Goal: Task Accomplishment & Management: Manage account settings

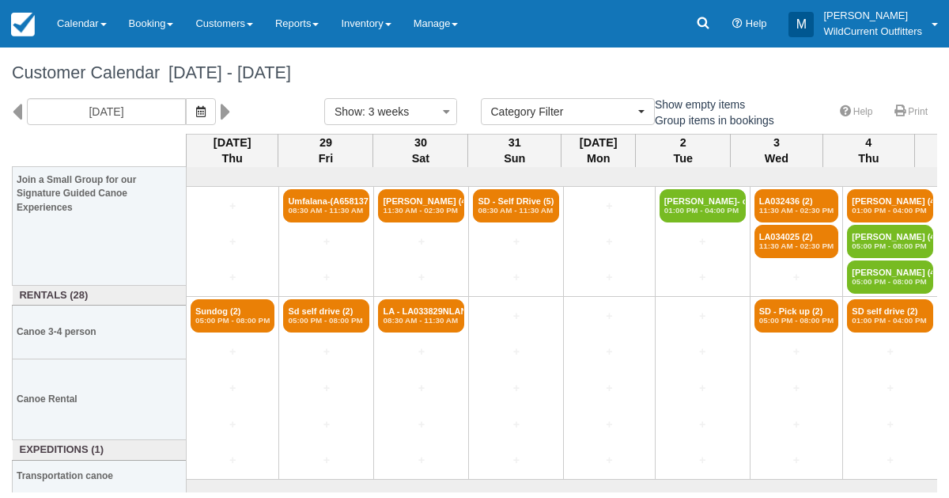
select select
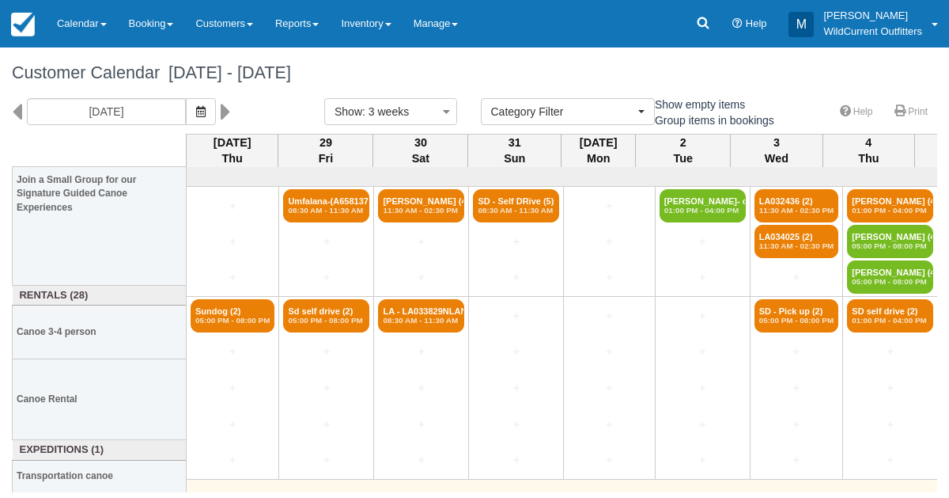
scroll to position [192, 0]
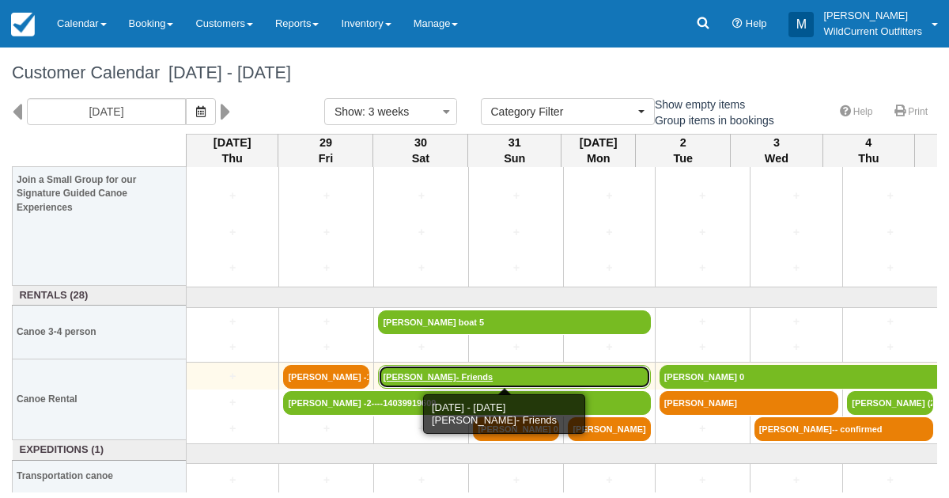
click at [404, 367] on link "[PERSON_NAME]- Friends" at bounding box center [514, 377] width 272 height 24
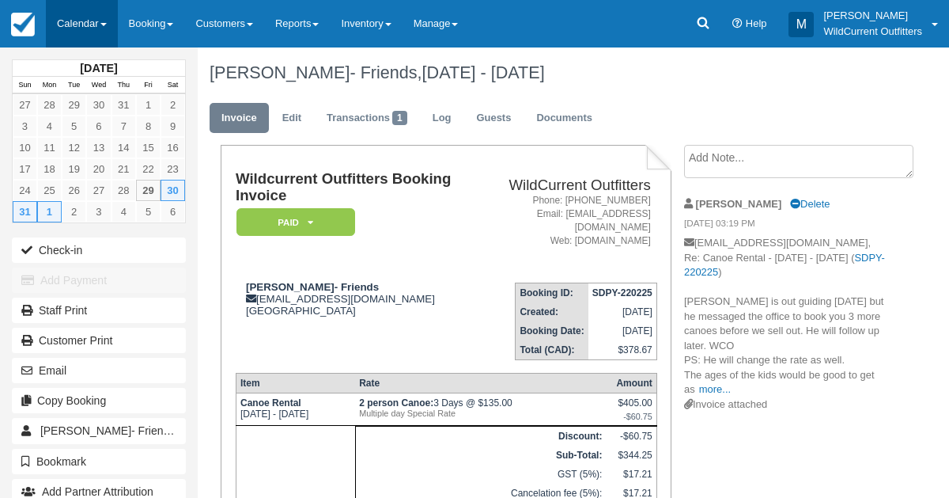
click at [78, 34] on link "Calendar" at bounding box center [82, 23] width 72 height 47
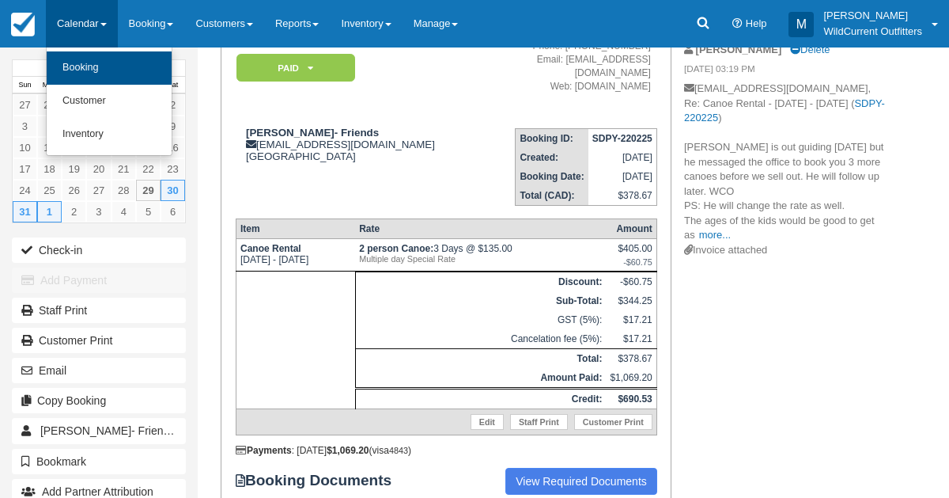
scroll to position [157, 0]
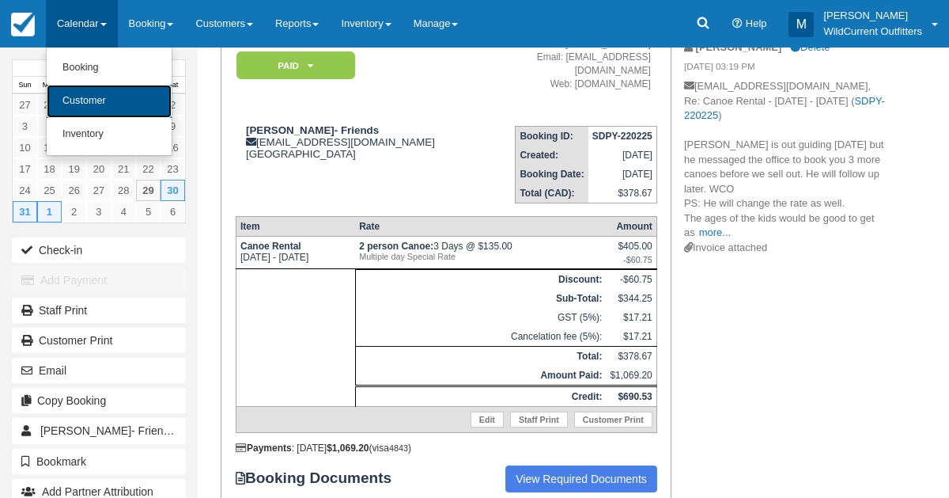
click at [82, 93] on link "Customer" at bounding box center [109, 101] width 125 height 33
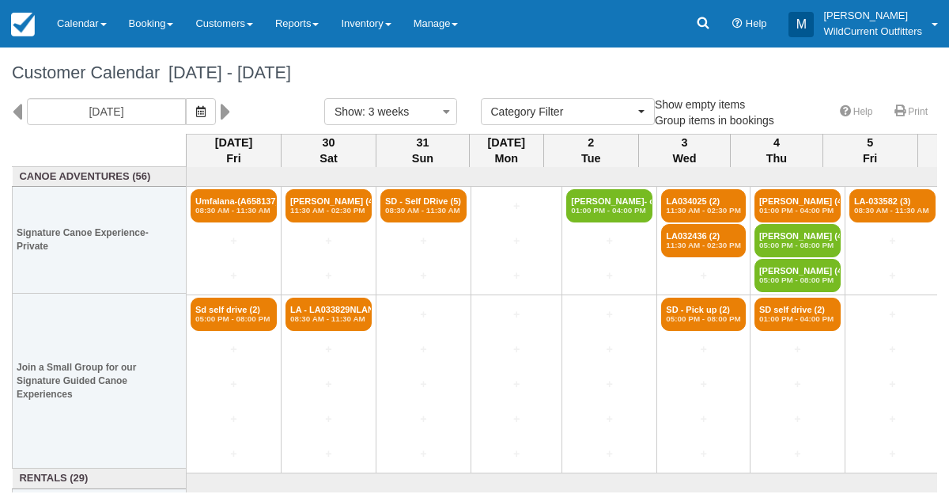
select select
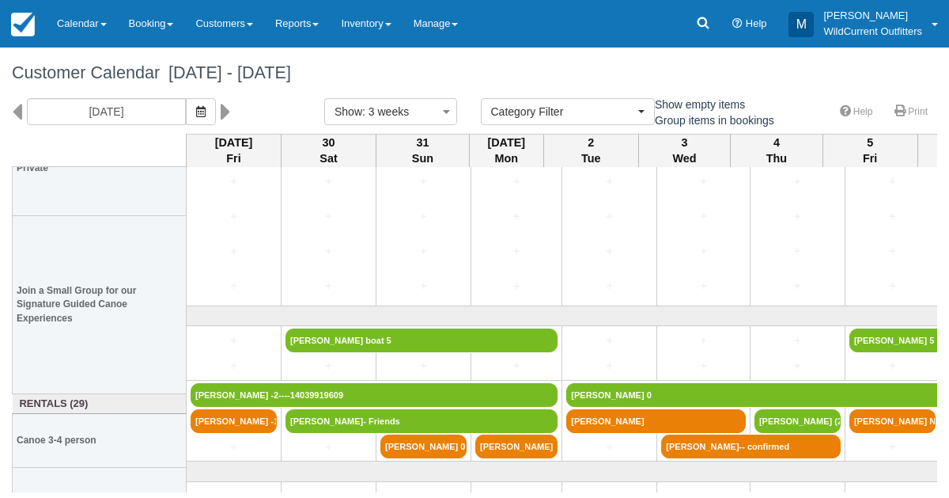
scroll to position [187, 0]
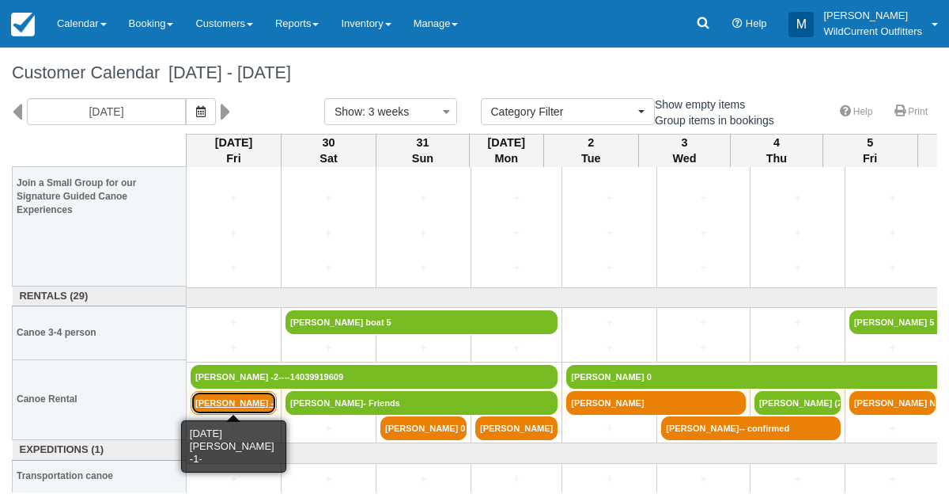
click at [234, 404] on link "[PERSON_NAME] -1-" at bounding box center [234, 403] width 86 height 24
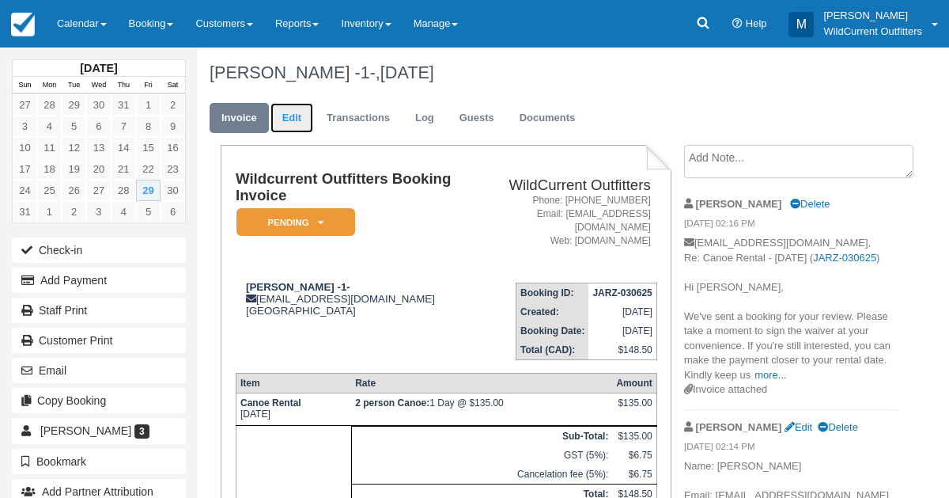
click at [286, 115] on link "Edit" at bounding box center [292, 118] width 43 height 31
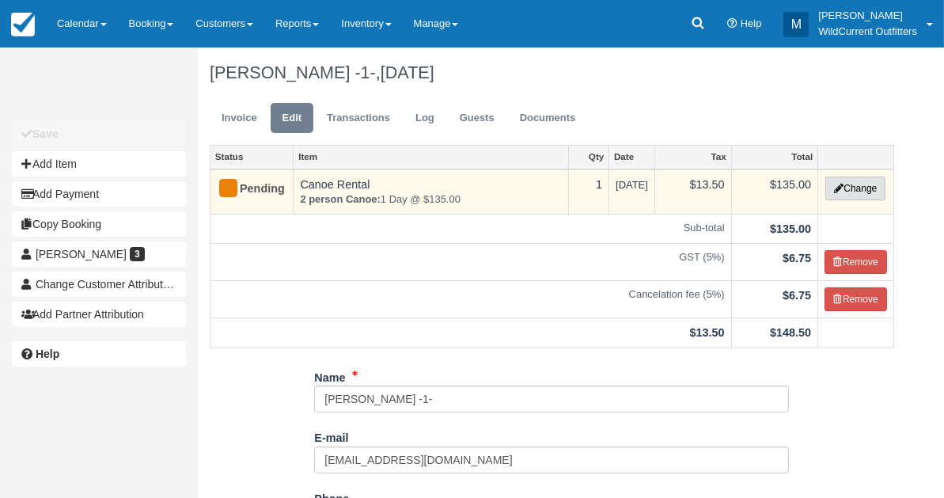
click at [847, 181] on button "Change" at bounding box center [855, 188] width 60 height 24
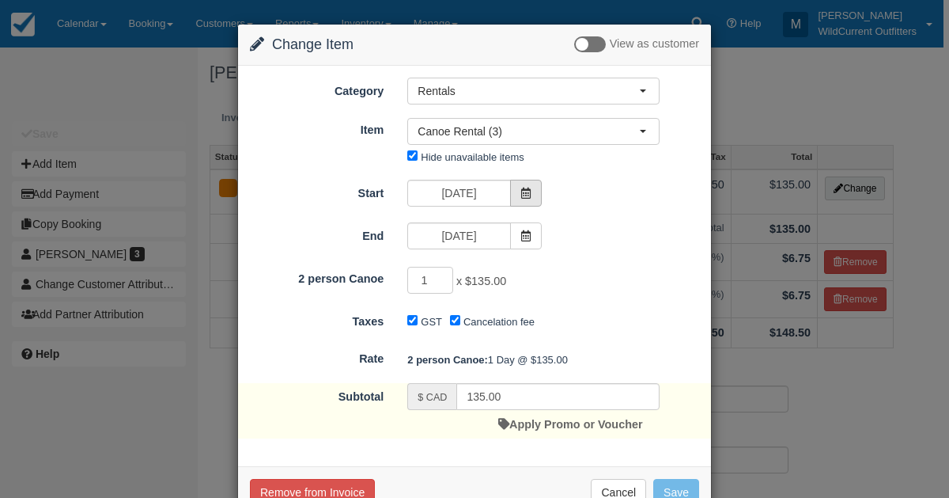
click at [521, 191] on icon at bounding box center [526, 193] width 11 height 11
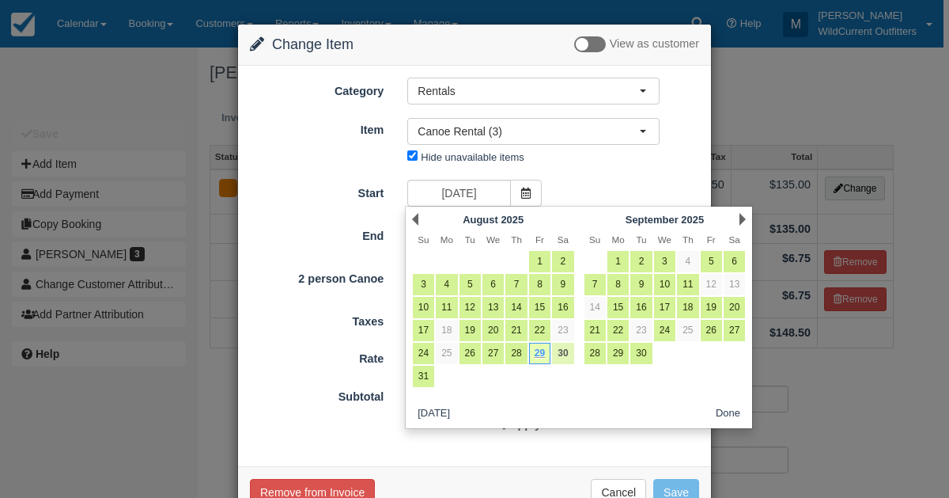
click at [563, 350] on link "30" at bounding box center [562, 353] width 21 height 21
type input "08/30/25"
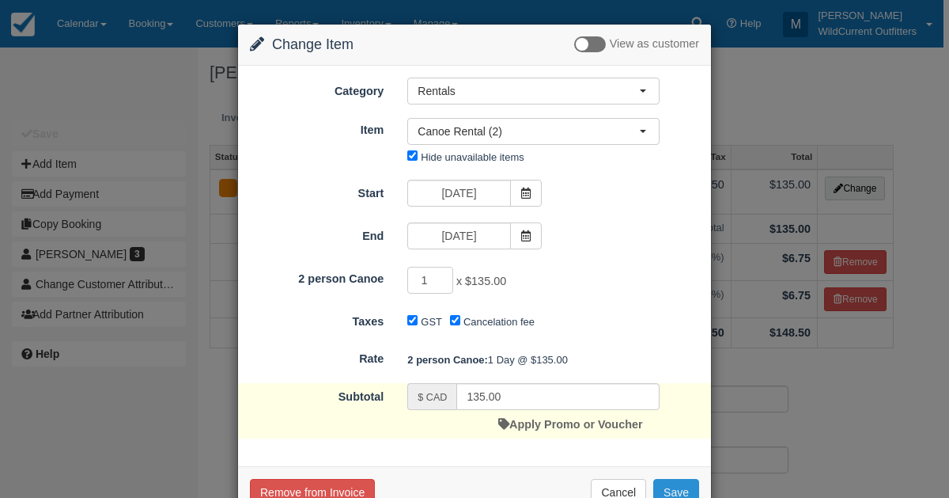
click at [665, 487] on button "Save" at bounding box center [676, 492] width 46 height 27
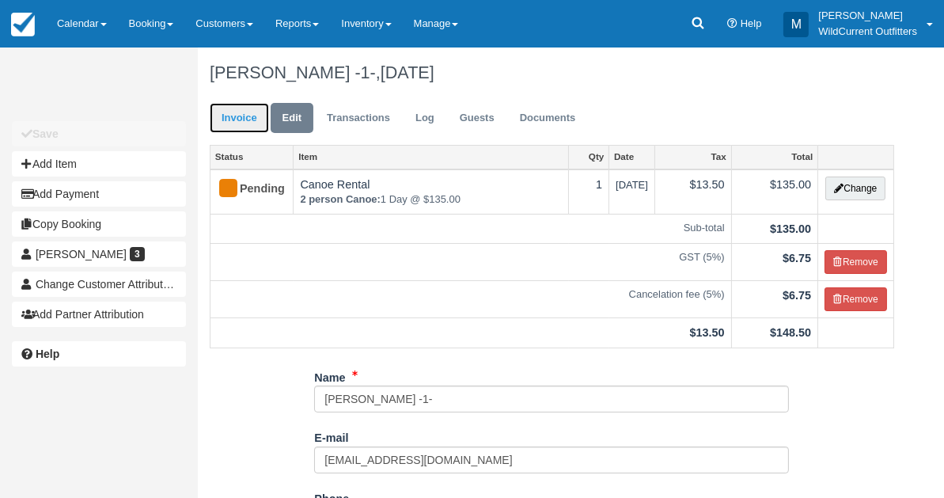
click at [233, 128] on link "Invoice" at bounding box center [239, 118] width 59 height 31
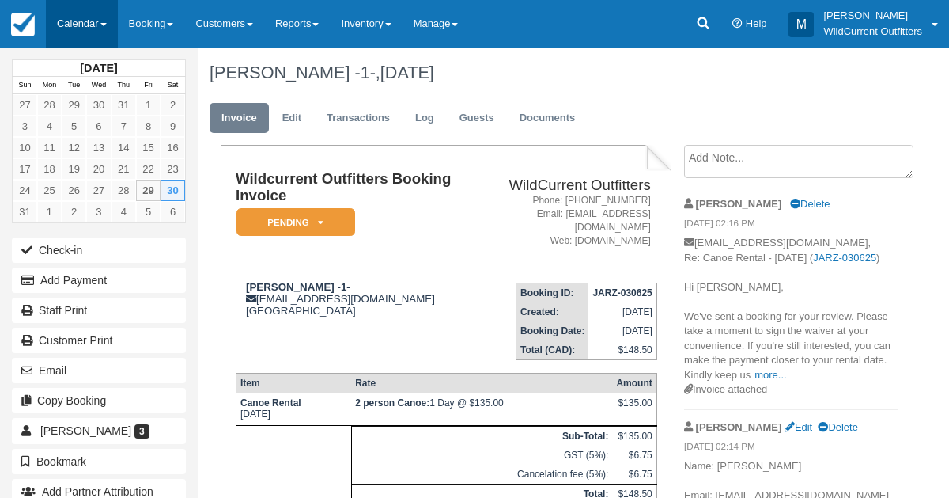
click at [70, 22] on link "Calendar" at bounding box center [82, 23] width 72 height 47
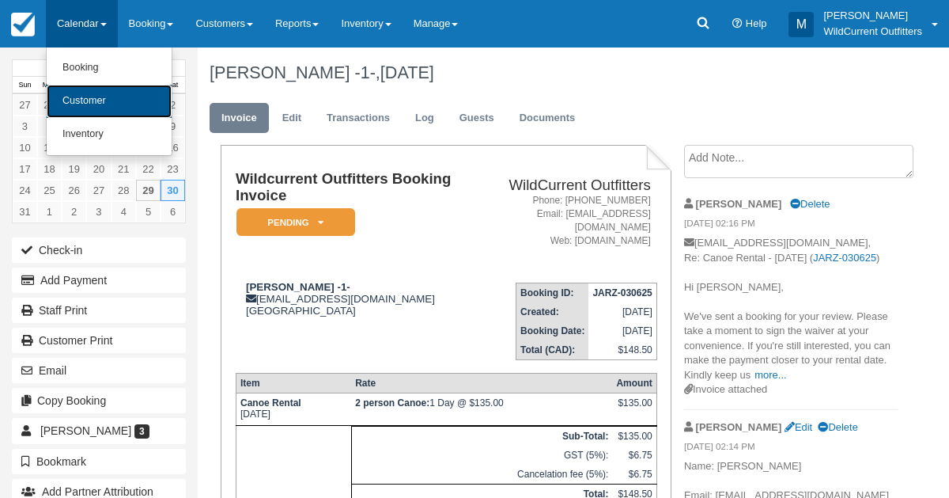
click at [79, 91] on link "Customer" at bounding box center [109, 101] width 125 height 33
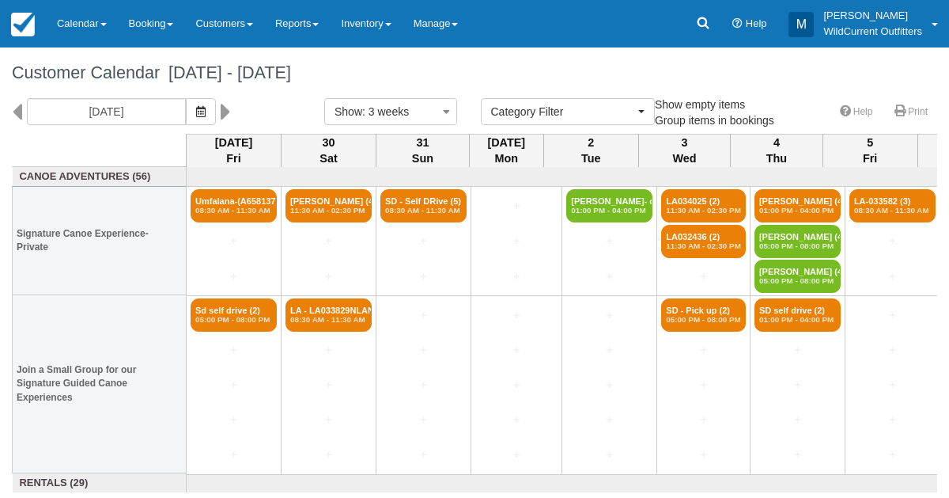
select select
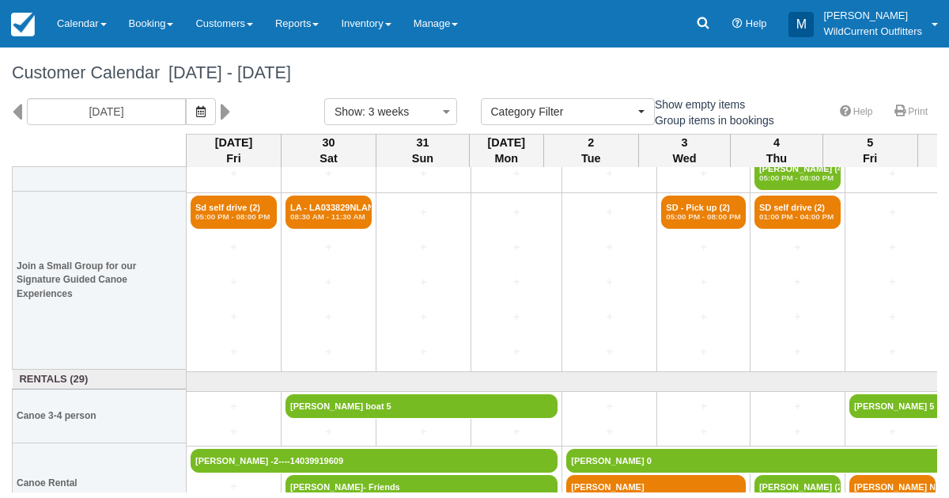
scroll to position [187, 0]
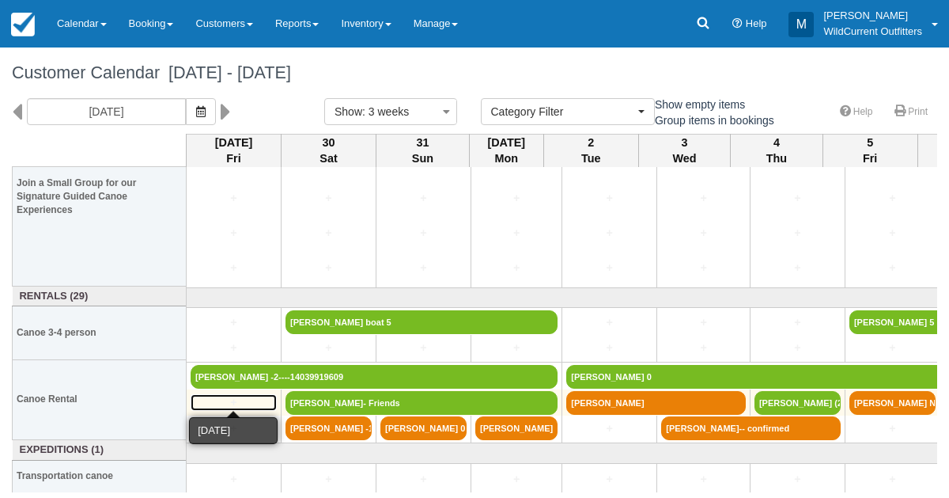
click at [233, 398] on link "+" at bounding box center [234, 402] width 86 height 17
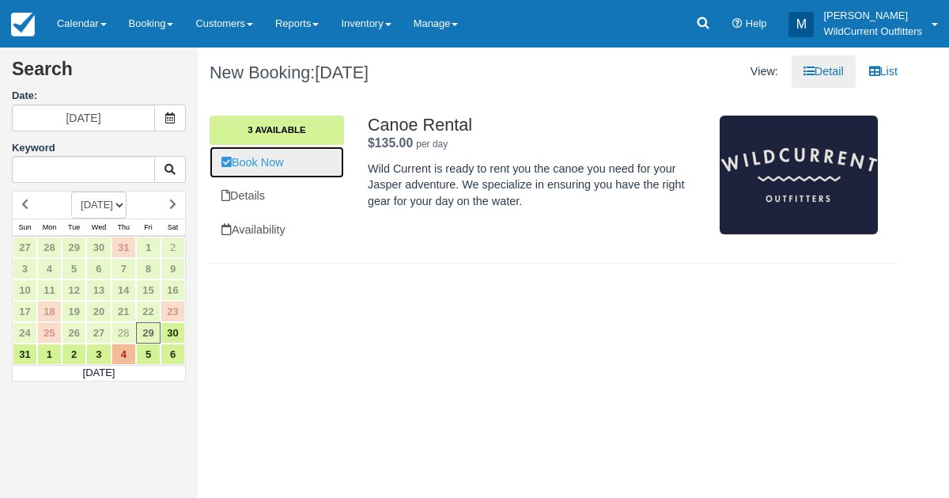
click at [283, 175] on link "Book Now" at bounding box center [277, 162] width 134 height 32
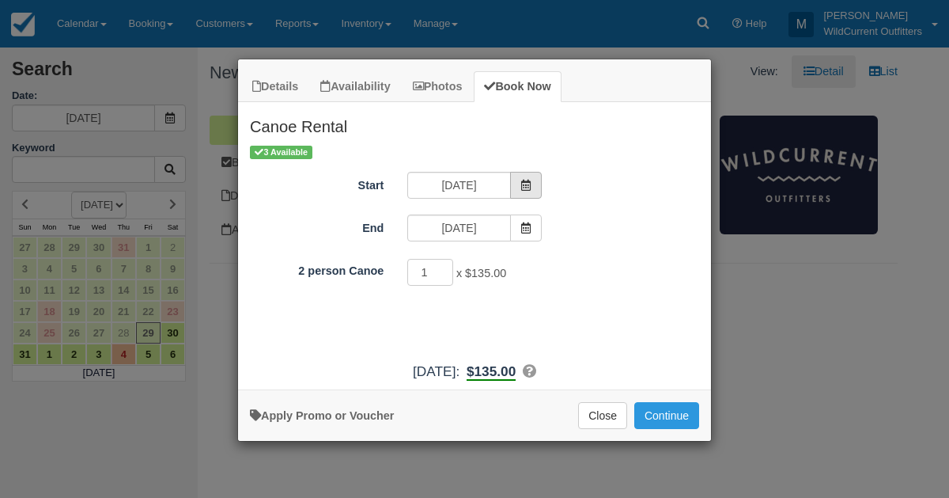
click at [522, 184] on icon "Item Modal" at bounding box center [526, 185] width 11 height 11
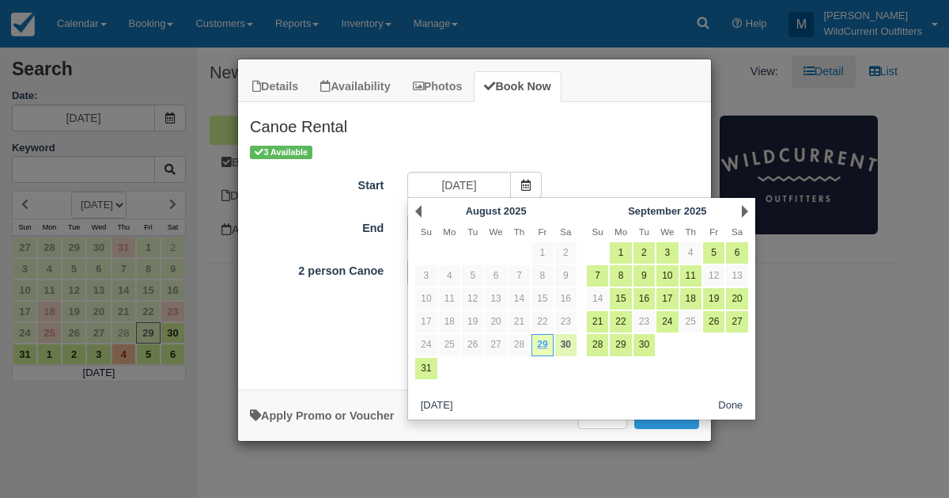
click at [563, 334] on link "30" at bounding box center [565, 344] width 21 height 21
type input "08/30/25"
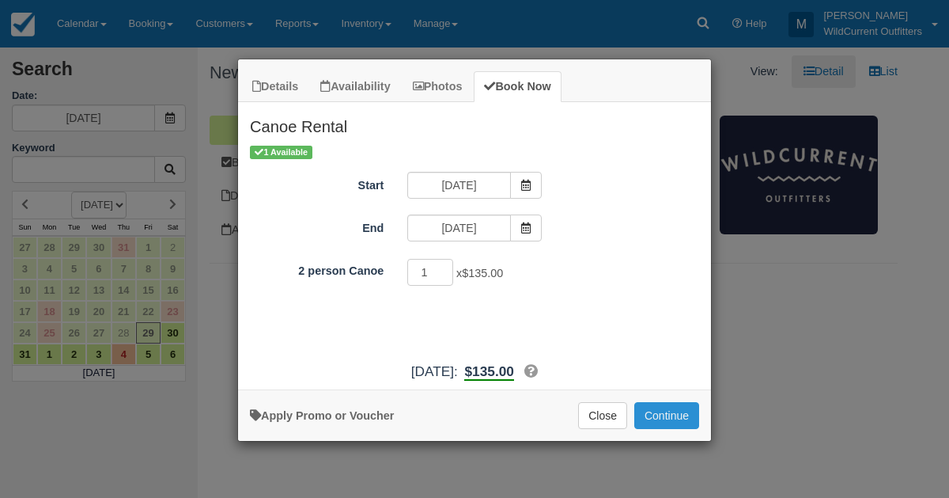
click at [660, 417] on button "Continue" at bounding box center [666, 415] width 65 height 27
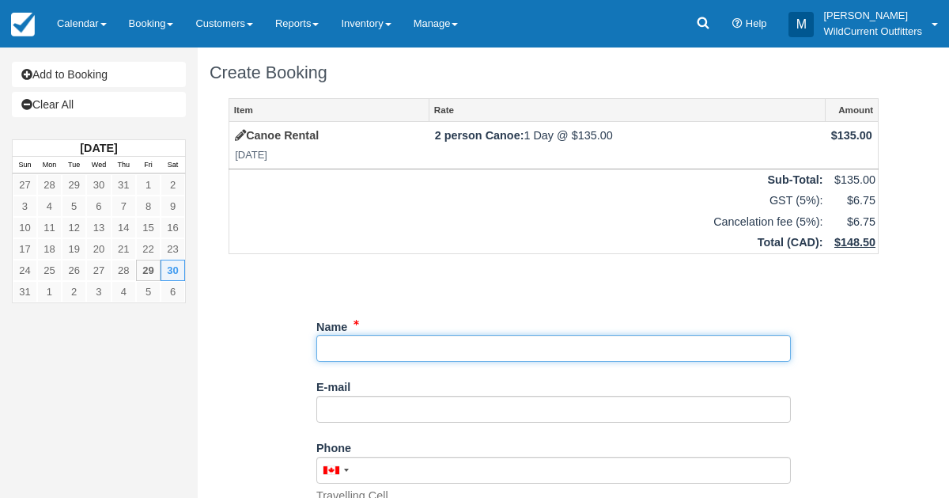
click at [336, 343] on input "Name" at bounding box center [553, 348] width 475 height 27
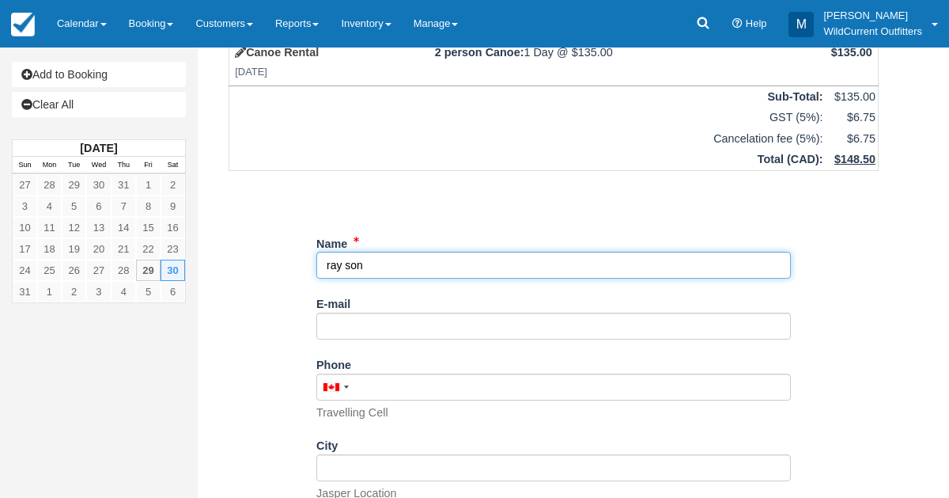
scroll to position [309, 0]
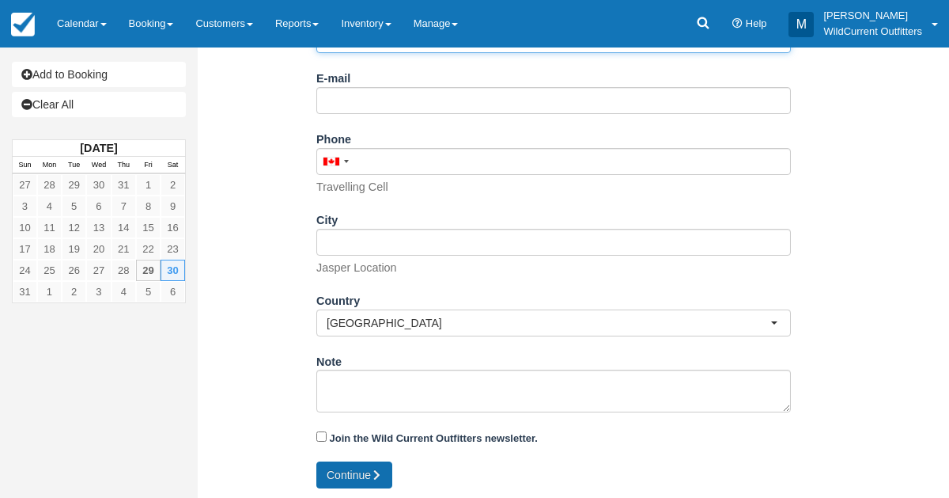
type input "ray son"
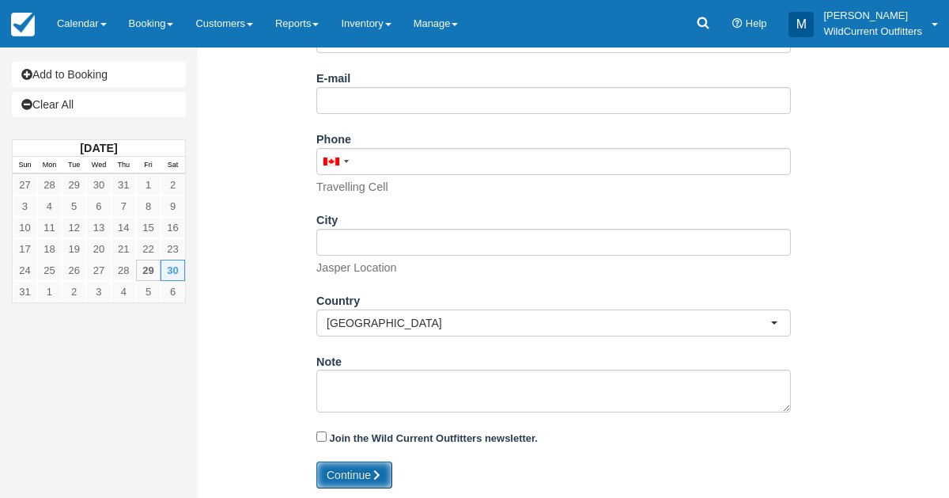
click at [323, 472] on button "Continue" at bounding box center [354, 474] width 76 height 27
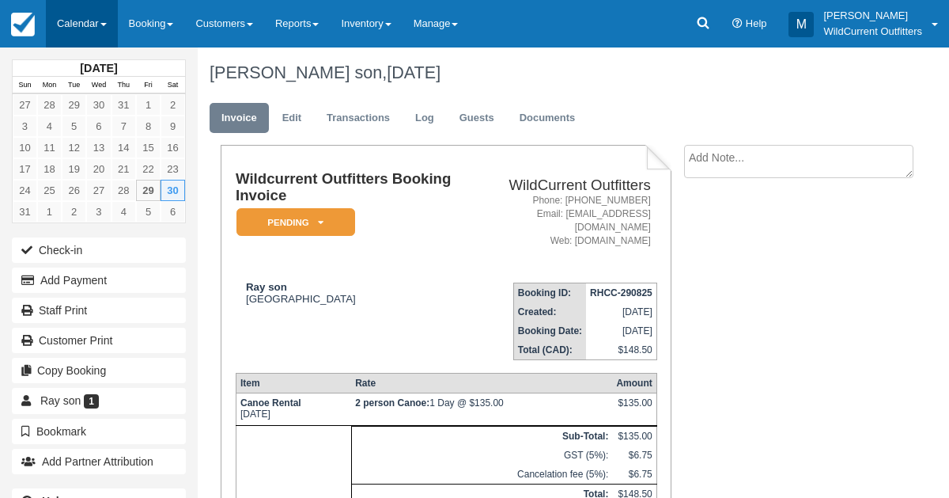
click at [82, 25] on link "Calendar" at bounding box center [82, 23] width 72 height 47
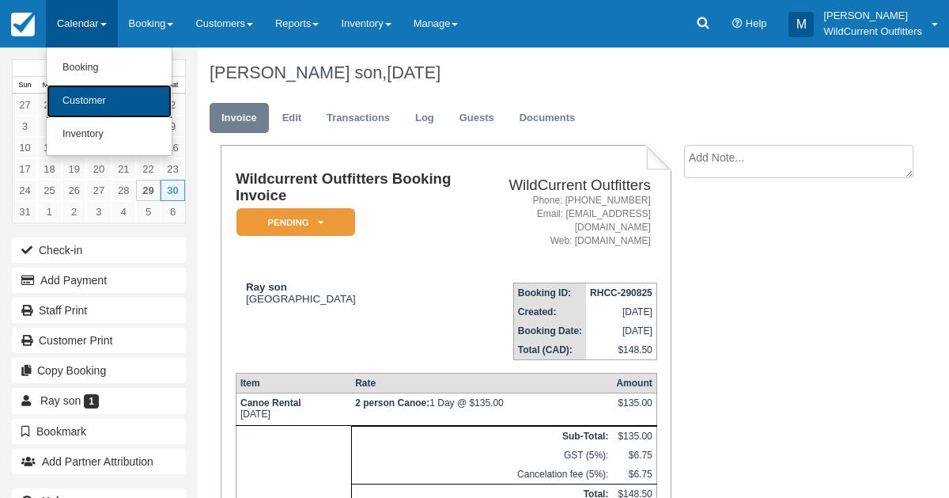
click at [85, 91] on link "Customer" at bounding box center [109, 101] width 125 height 33
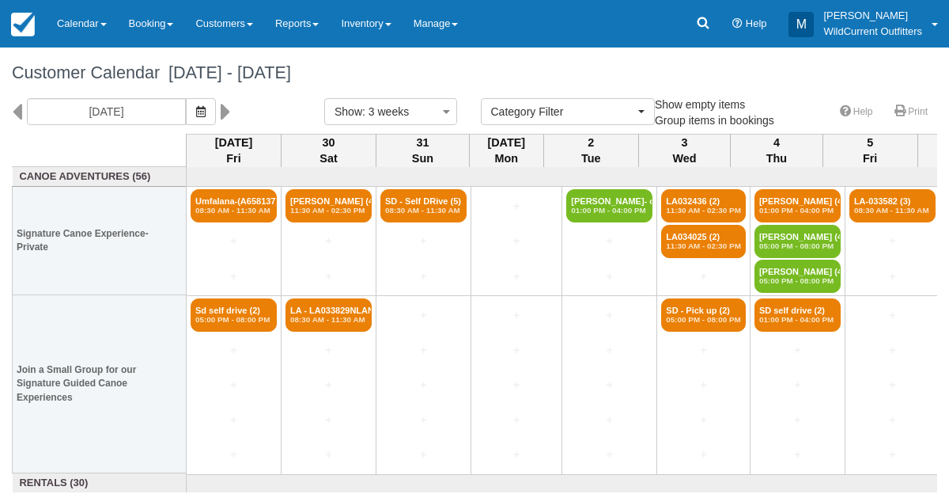
select select
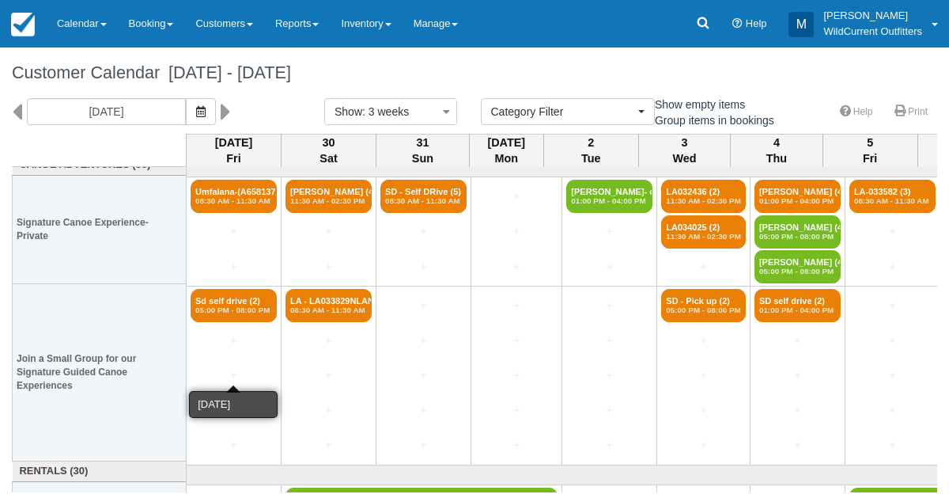
scroll to position [2, 0]
